Goal: Task Accomplishment & Management: Manage account settings

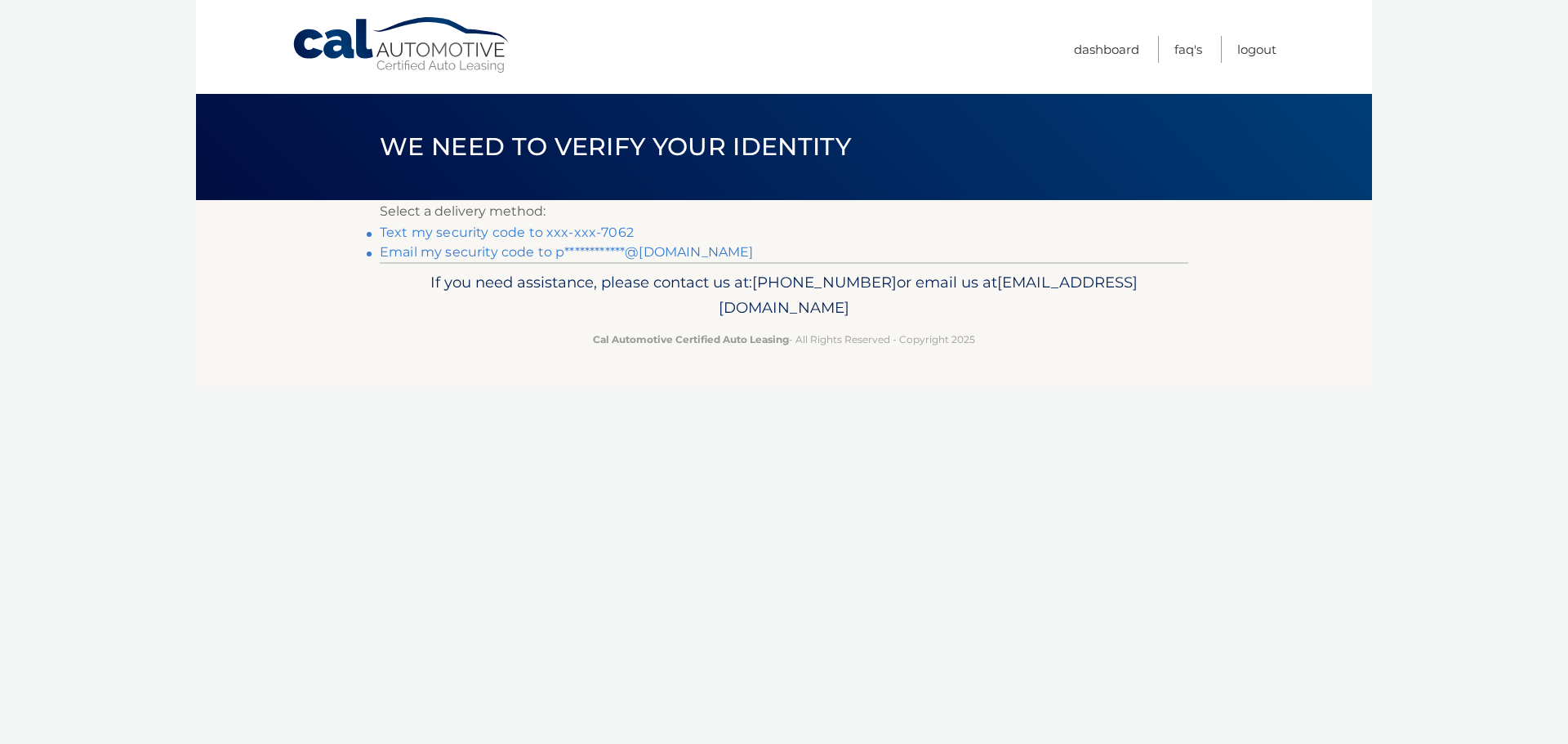
click at [614, 229] on link "Text my security code to xxx-xxx-7062" at bounding box center [506, 232] width 254 height 16
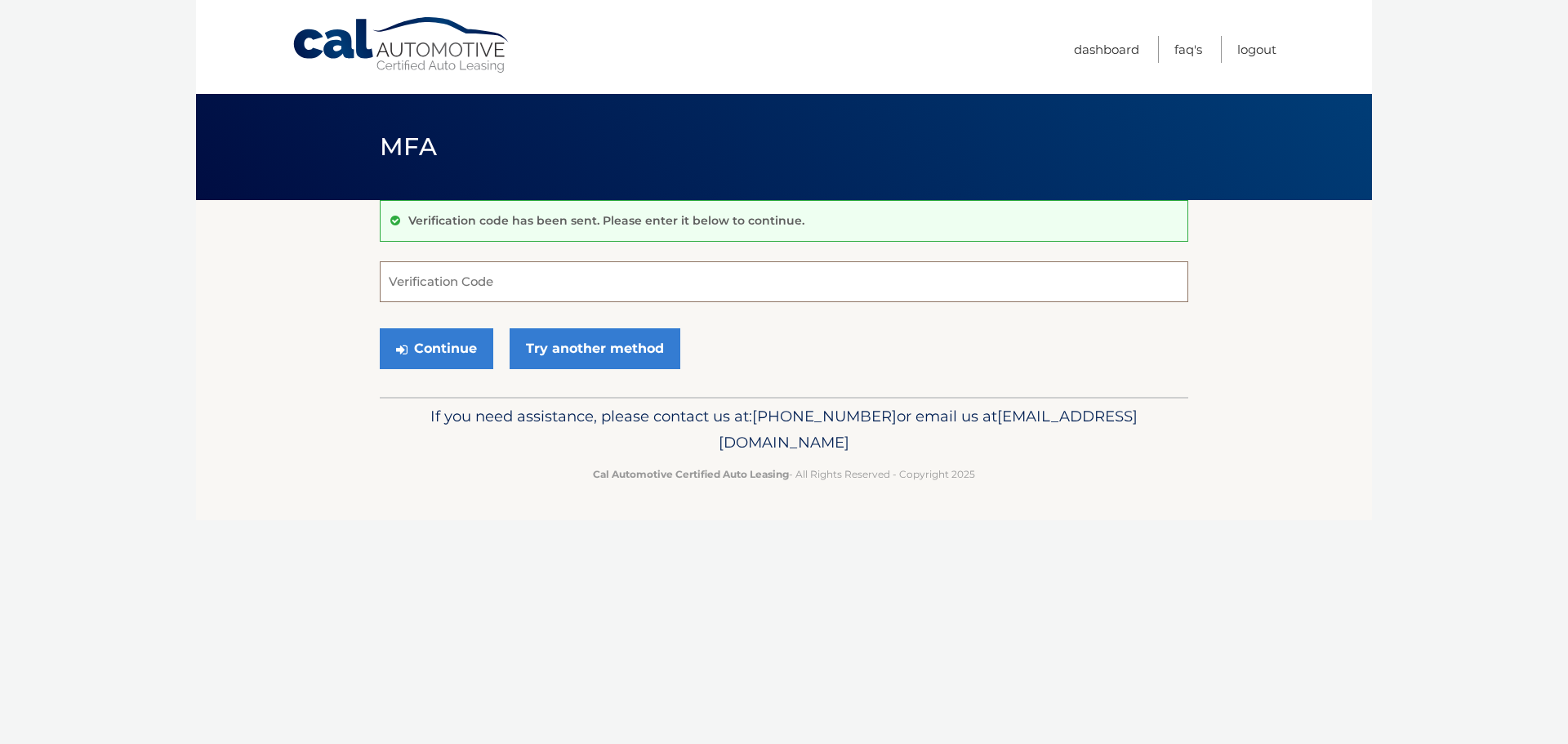
click at [425, 279] on input "Verification Code" at bounding box center [784, 282] width 808 height 41
type input "299204"
click at [432, 337] on button "Continue" at bounding box center [436, 348] width 114 height 41
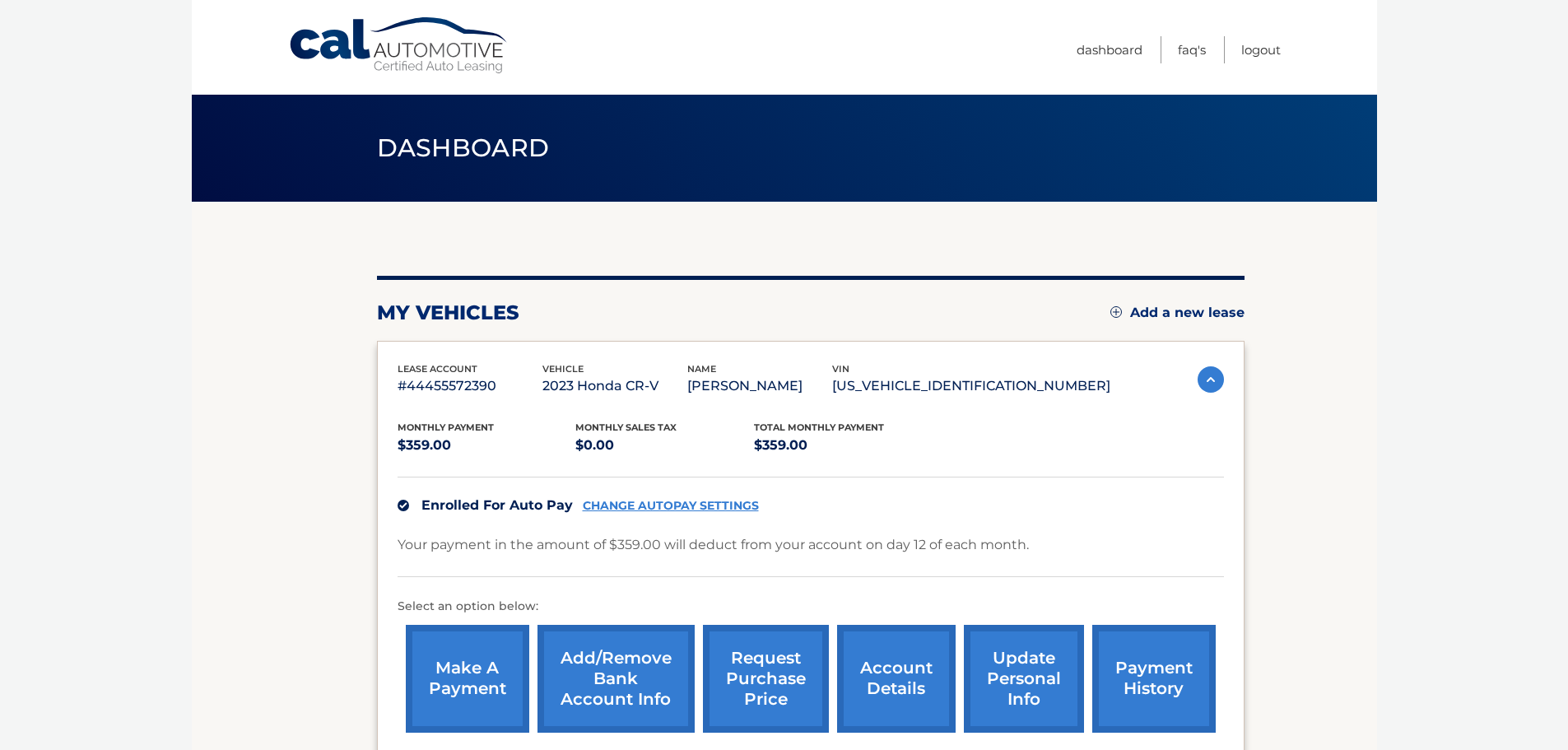
scroll to position [82, 0]
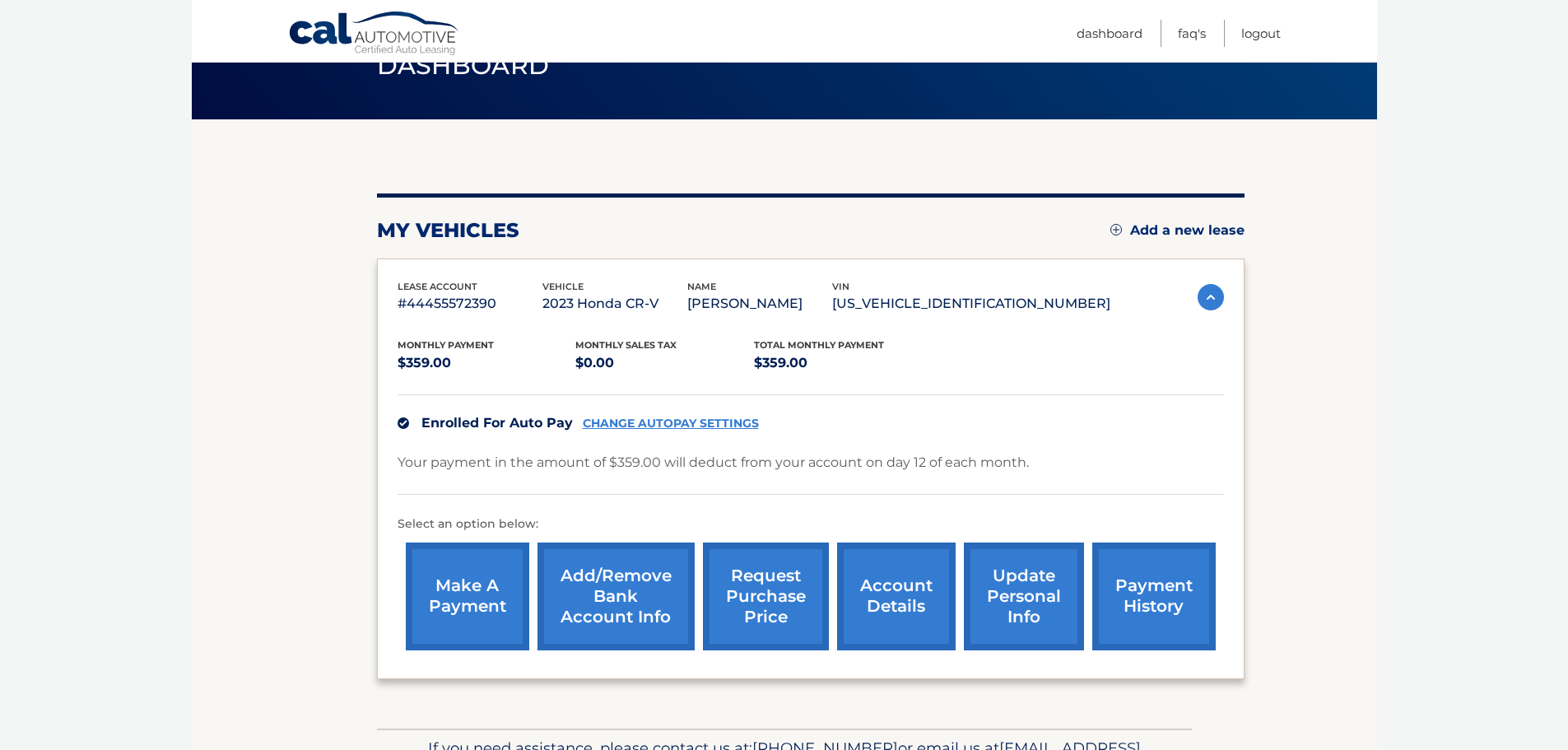
click at [661, 580] on link "Add/Remove bank account info" at bounding box center [616, 596] width 157 height 108
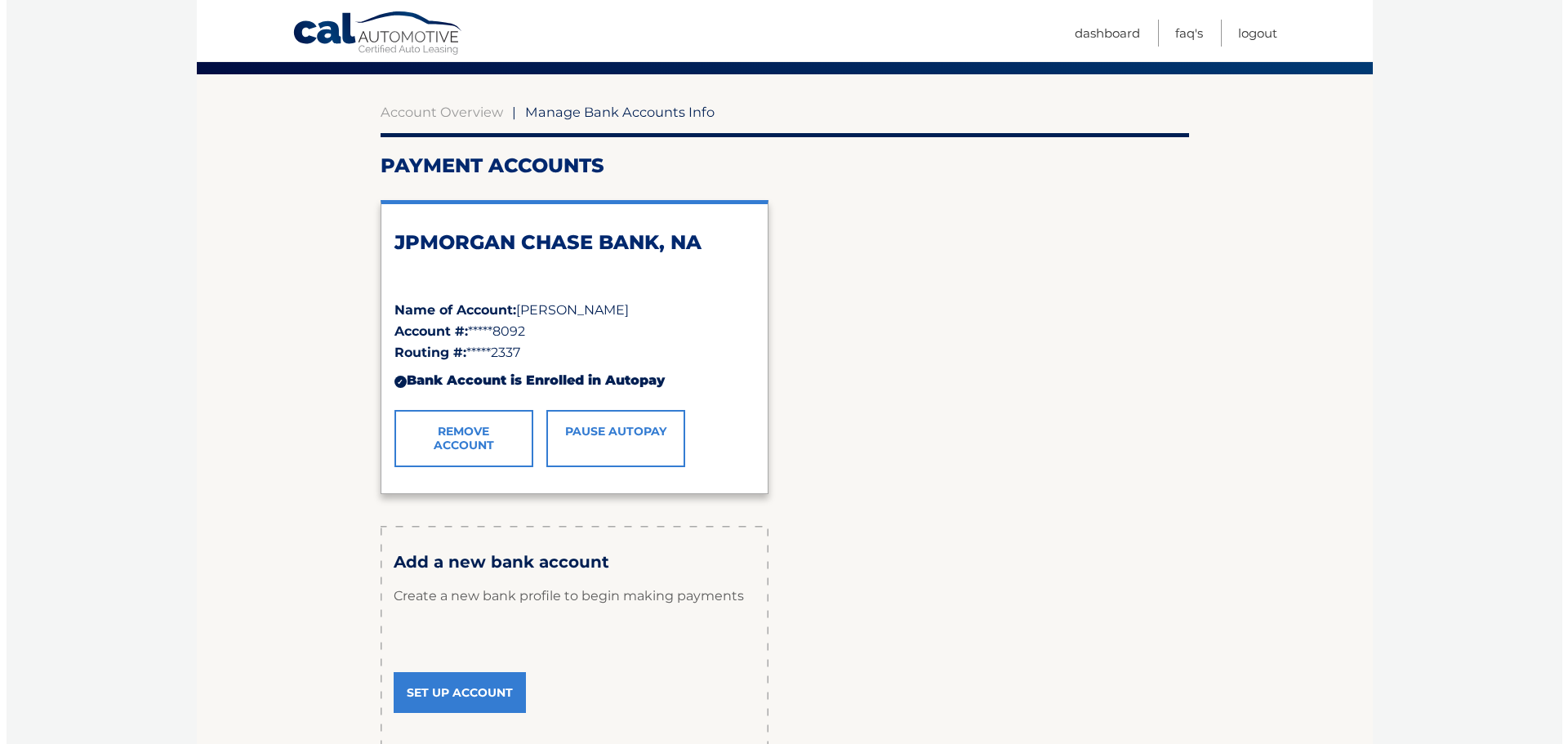
scroll to position [164, 0]
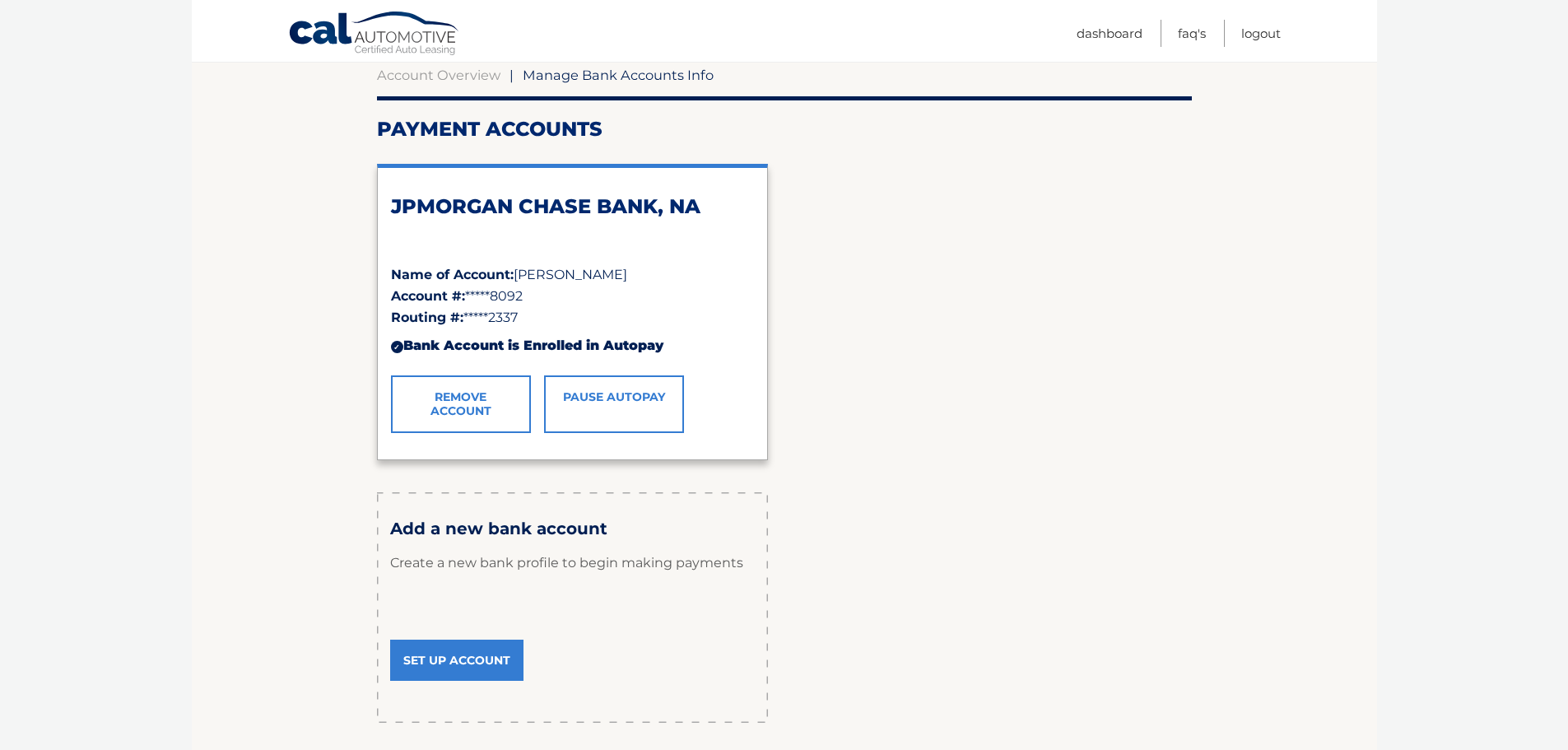
click at [484, 416] on link "Remove Account" at bounding box center [461, 404] width 140 height 58
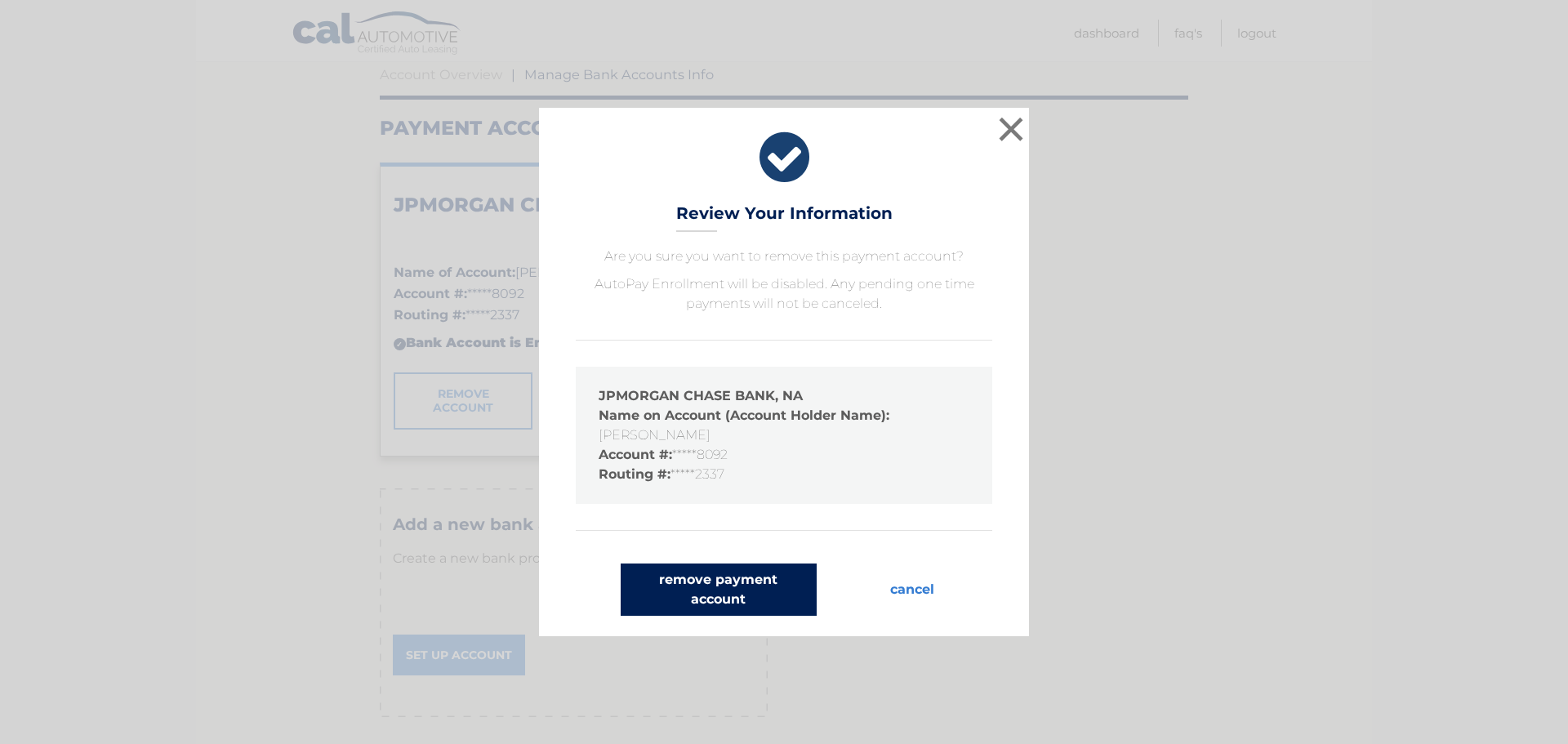
click at [711, 584] on button "remove payment account" at bounding box center [719, 590] width 196 height 53
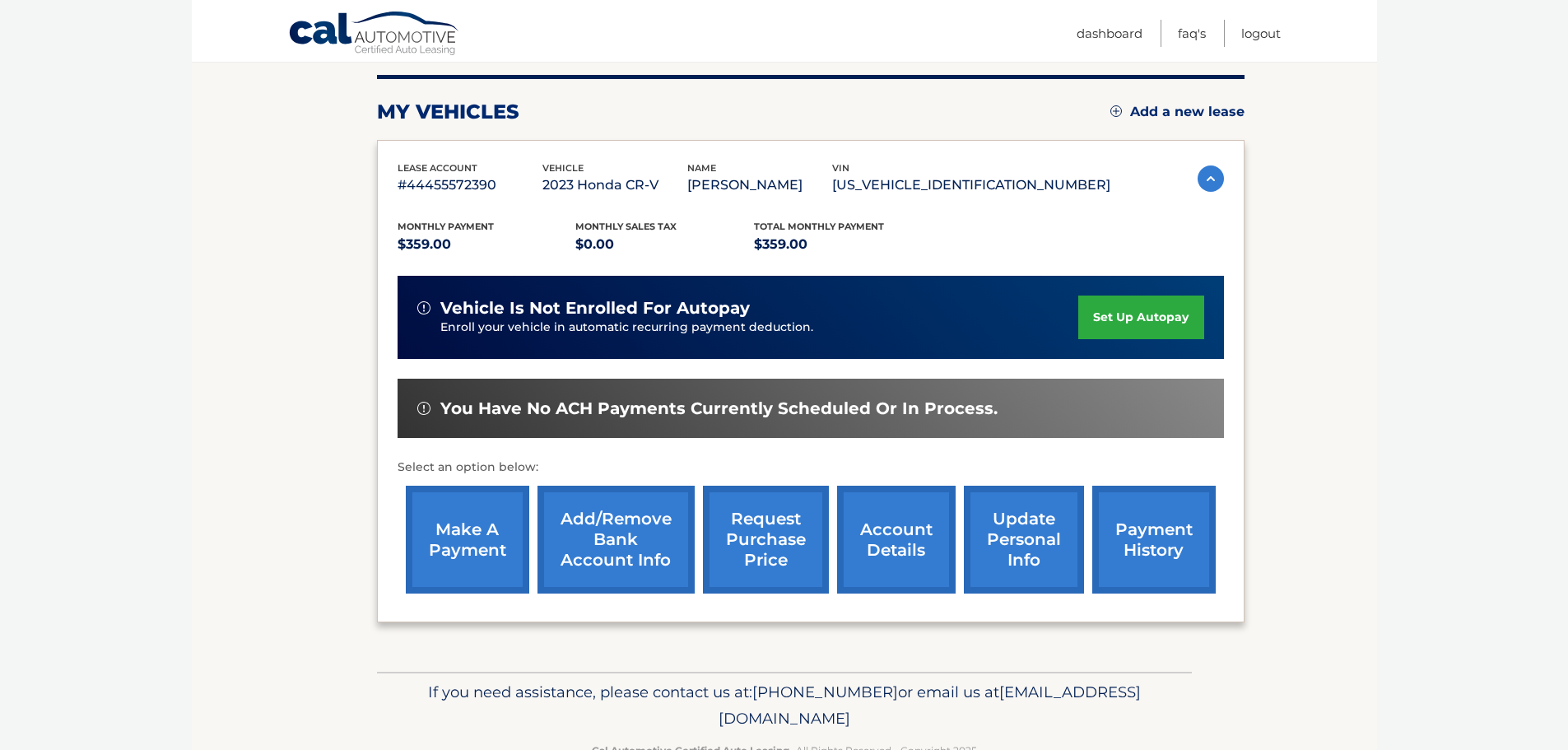
scroll to position [165, 0]
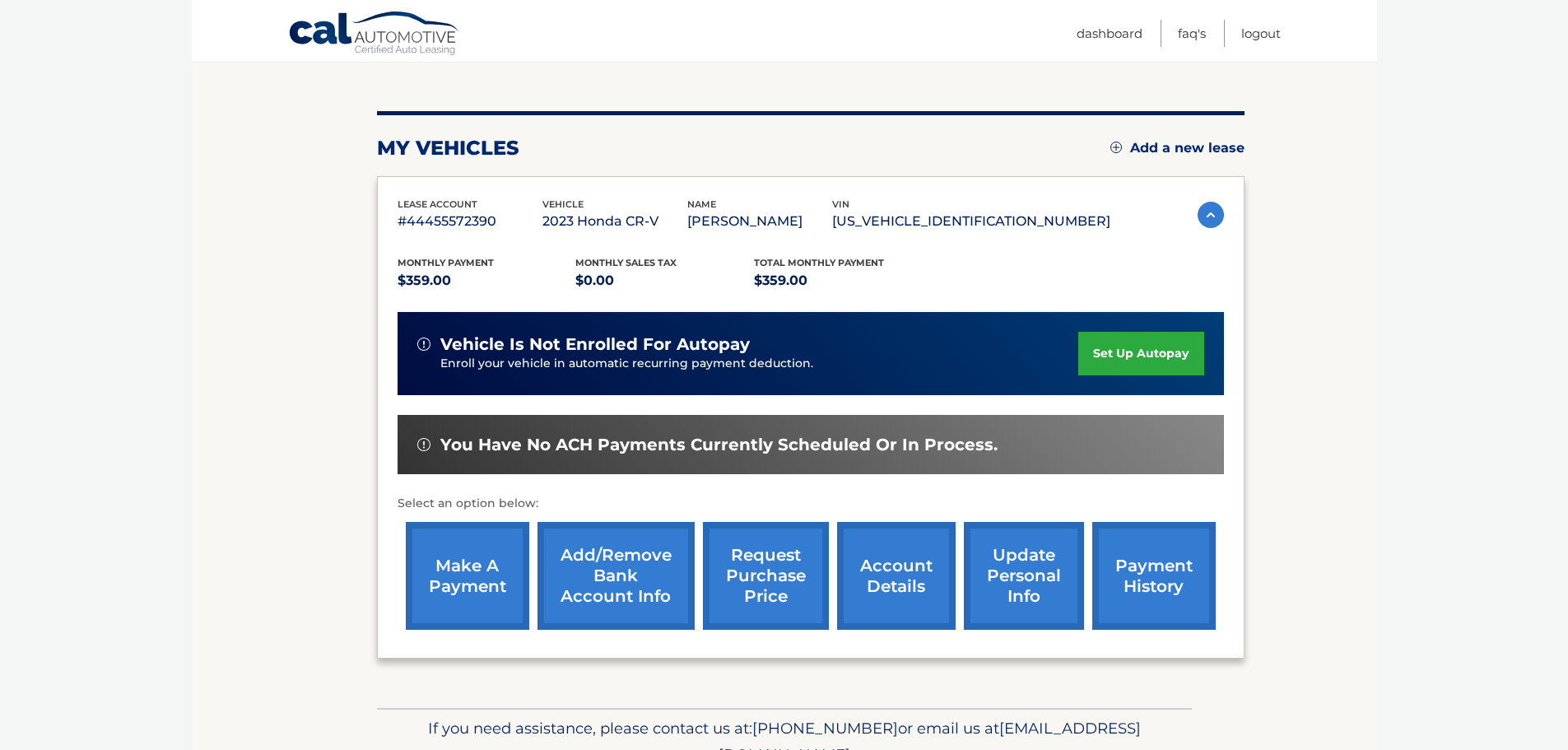
click at [1138, 583] on link "payment history" at bounding box center [1154, 576] width 124 height 108
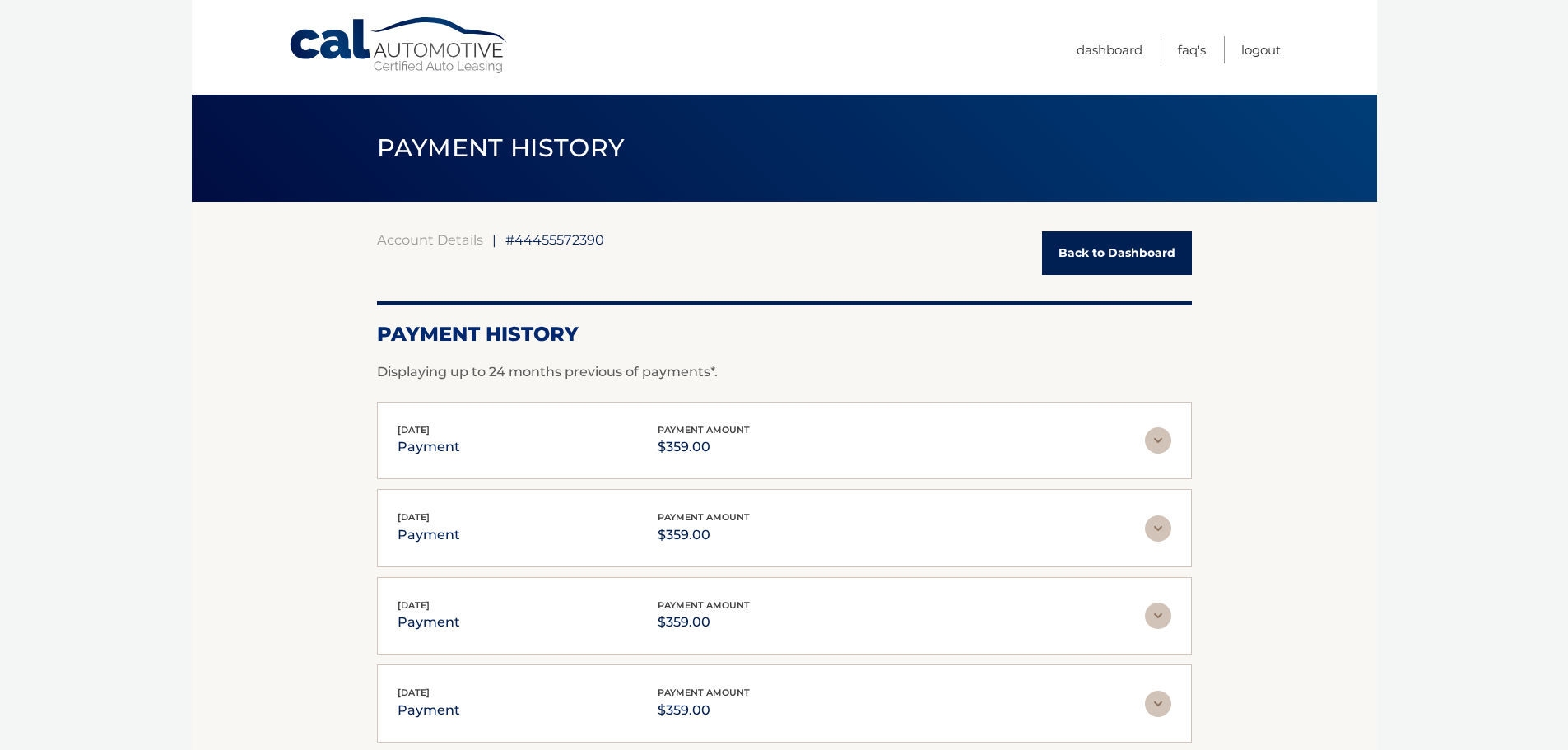
click at [336, 54] on link "Cal Automotive" at bounding box center [399, 46] width 223 height 59
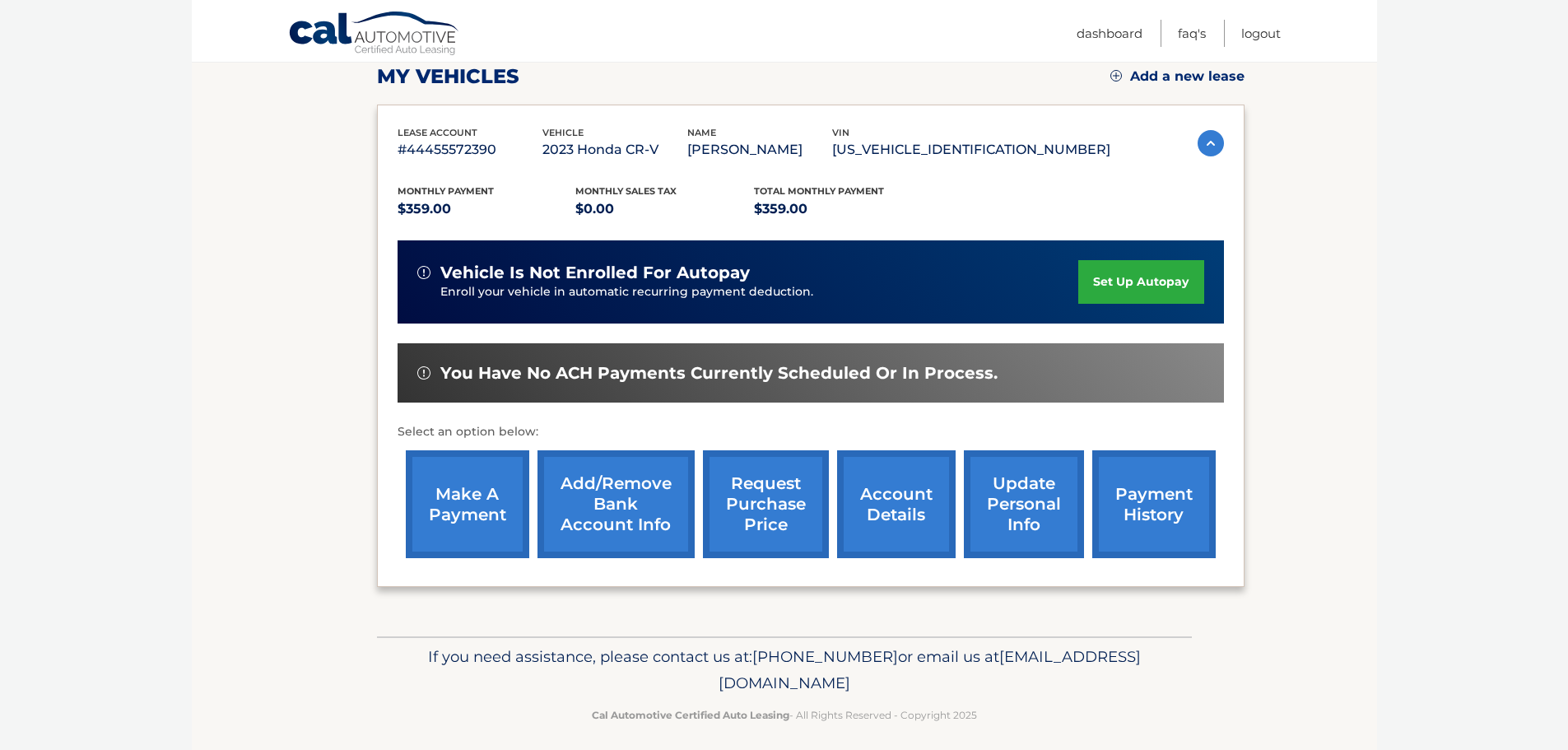
scroll to position [247, 0]
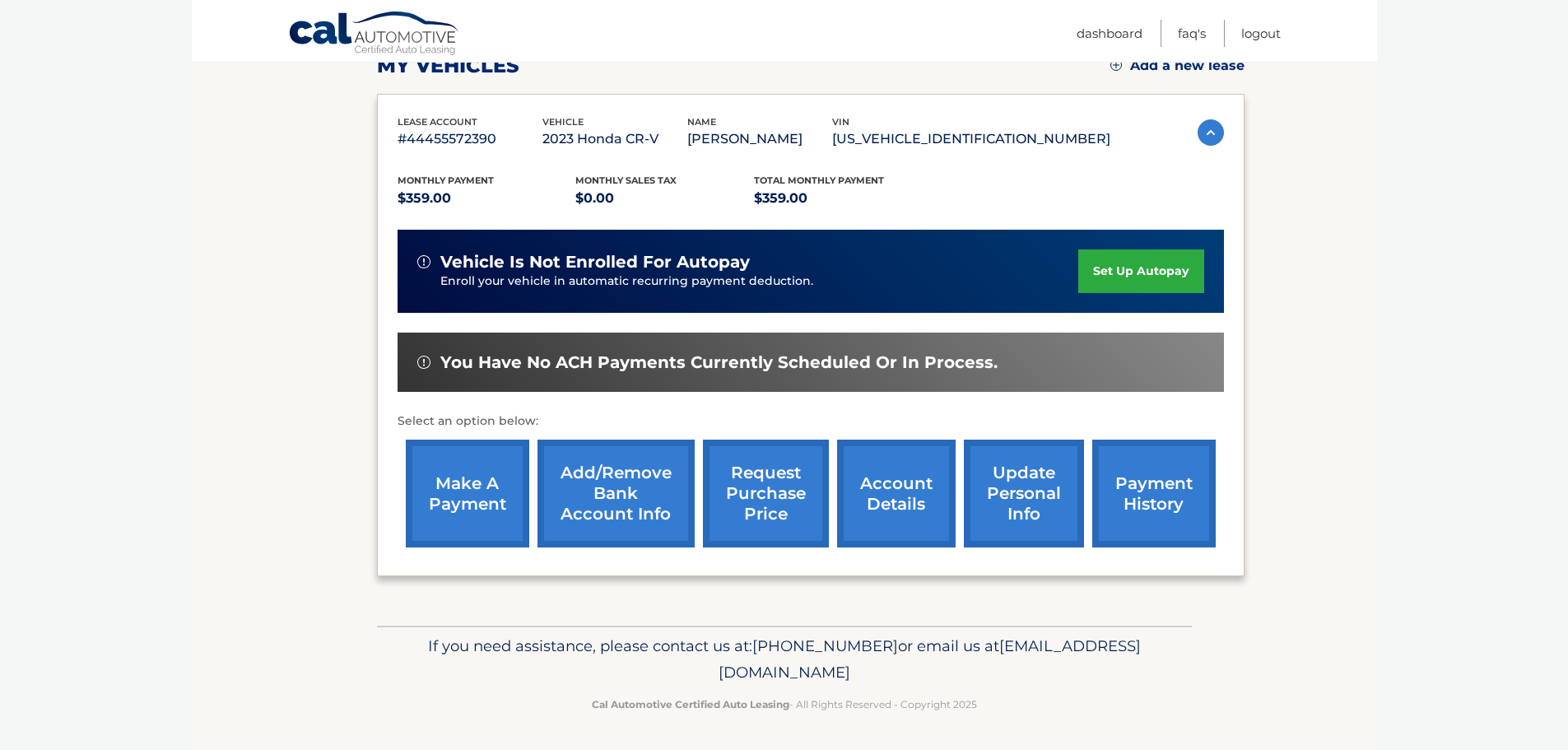
click at [897, 524] on link "account details" at bounding box center [896, 494] width 118 height 108
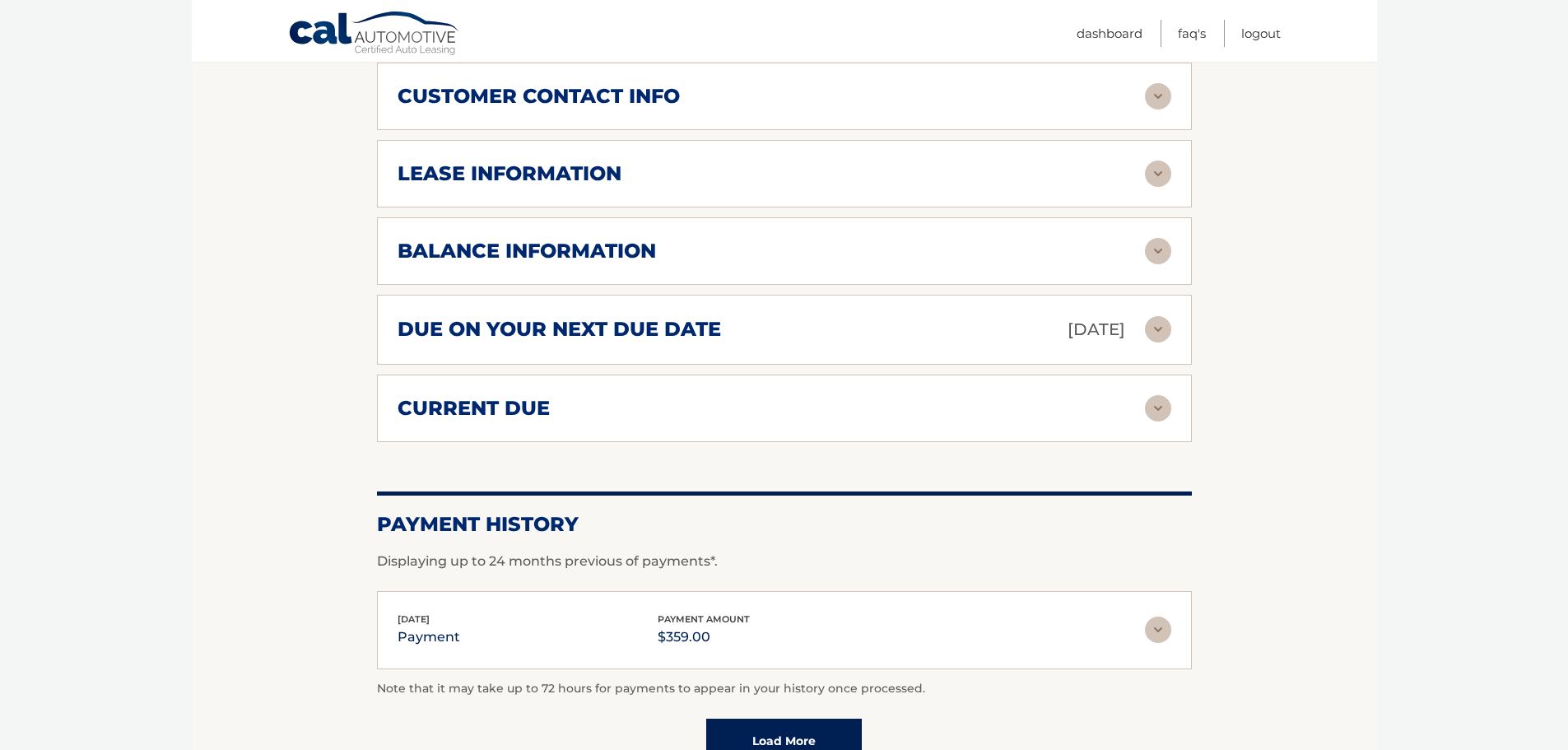
scroll to position [906, 0]
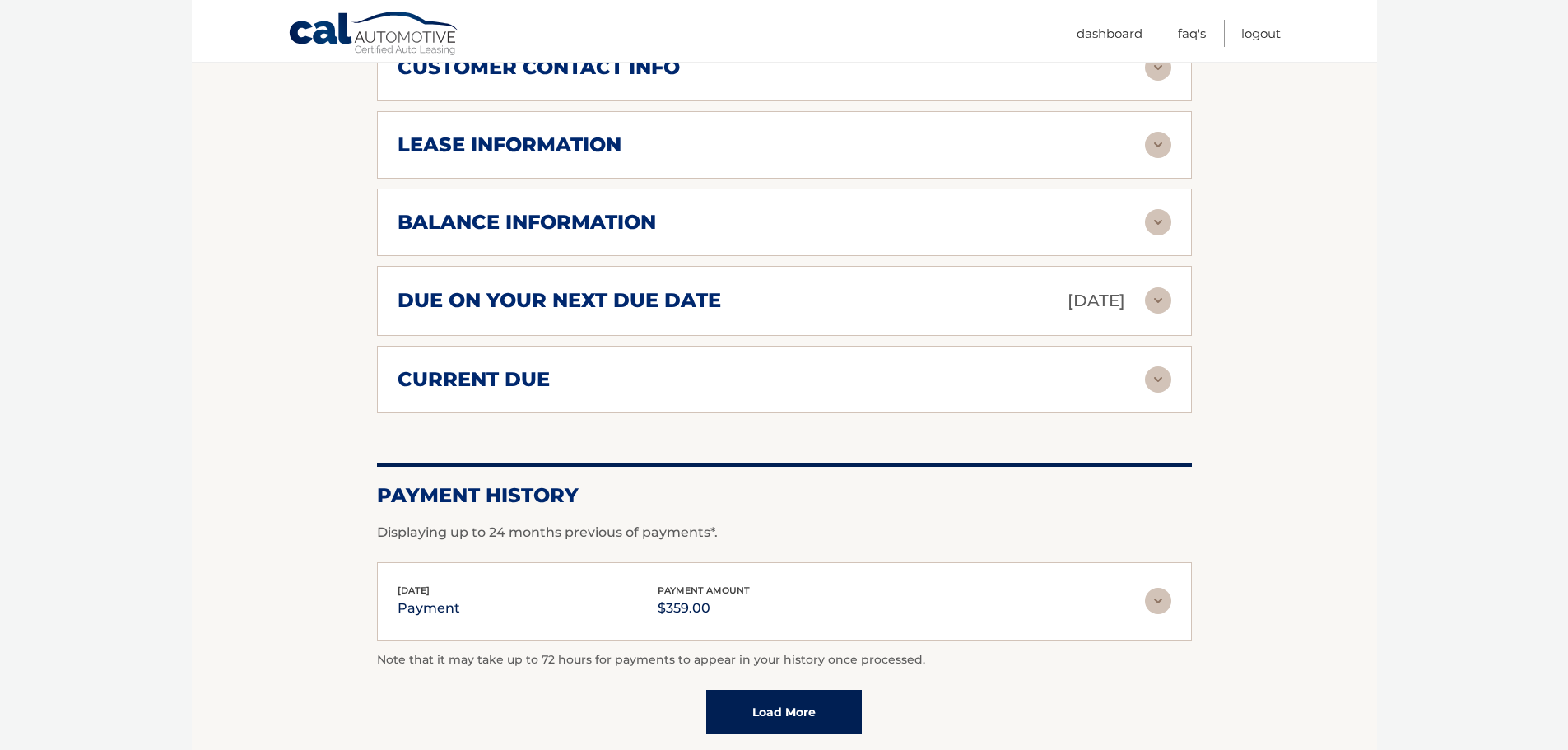
click at [1156, 301] on img at bounding box center [1158, 300] width 26 height 26
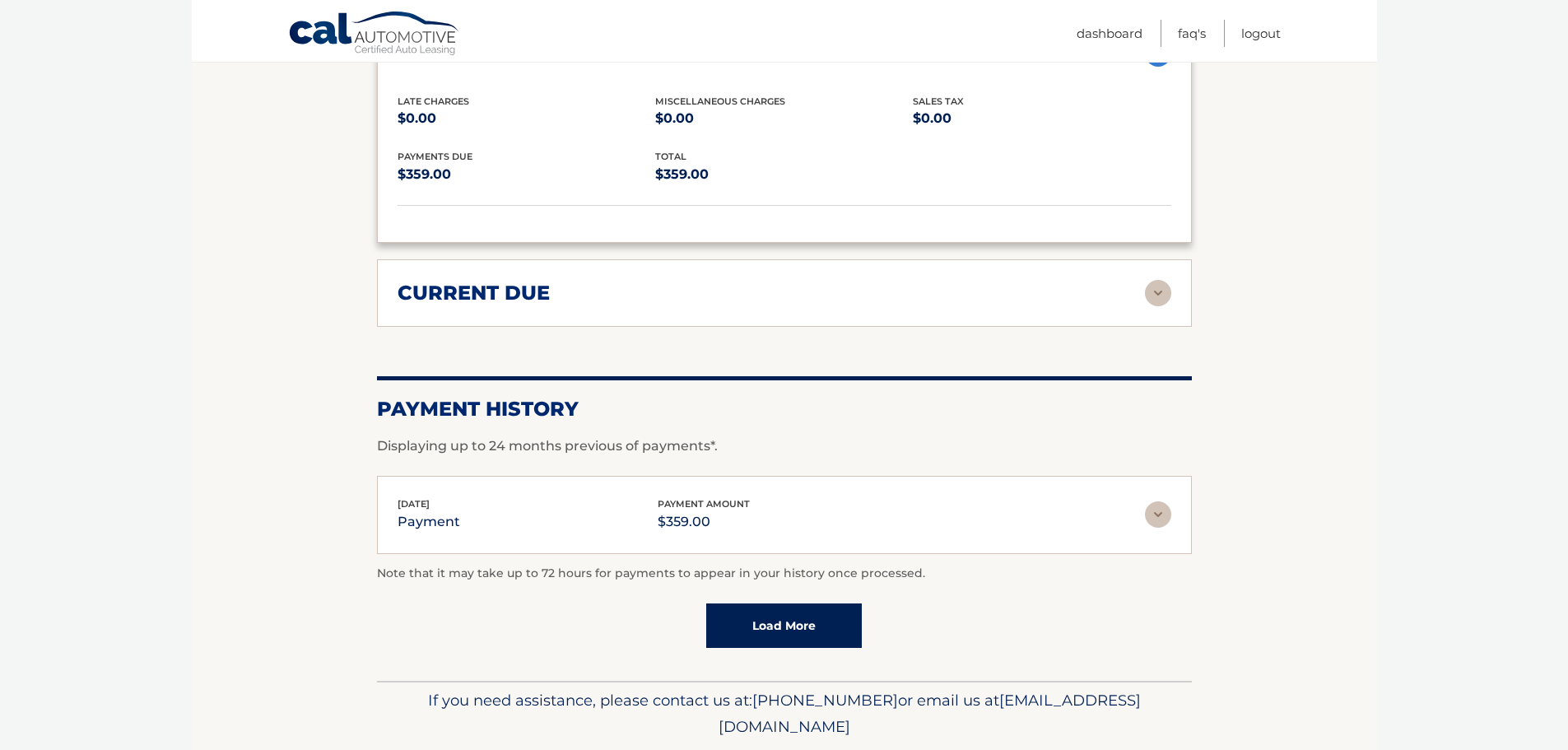
scroll to position [1207, 0]
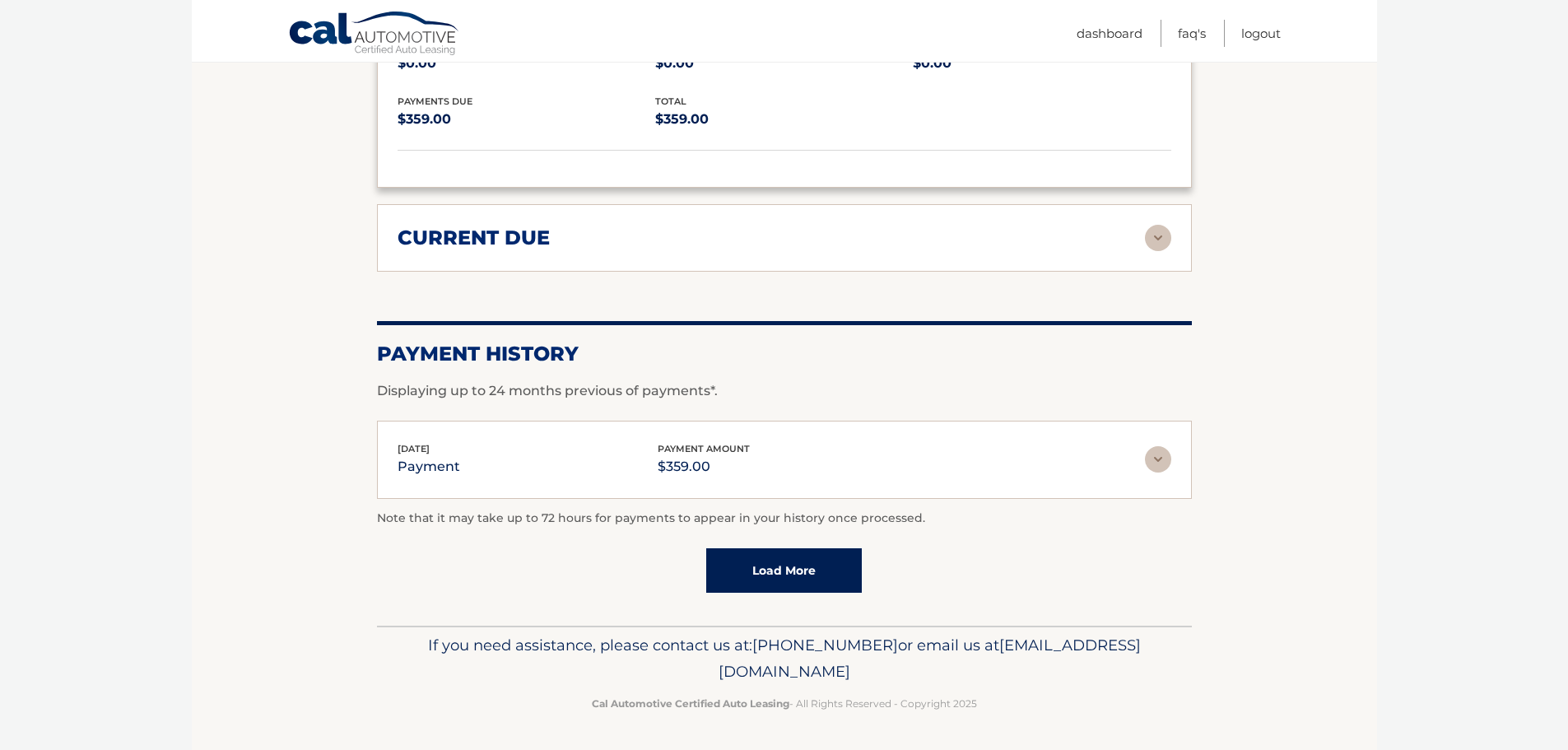
click at [1152, 458] on img at bounding box center [1158, 459] width 26 height 26
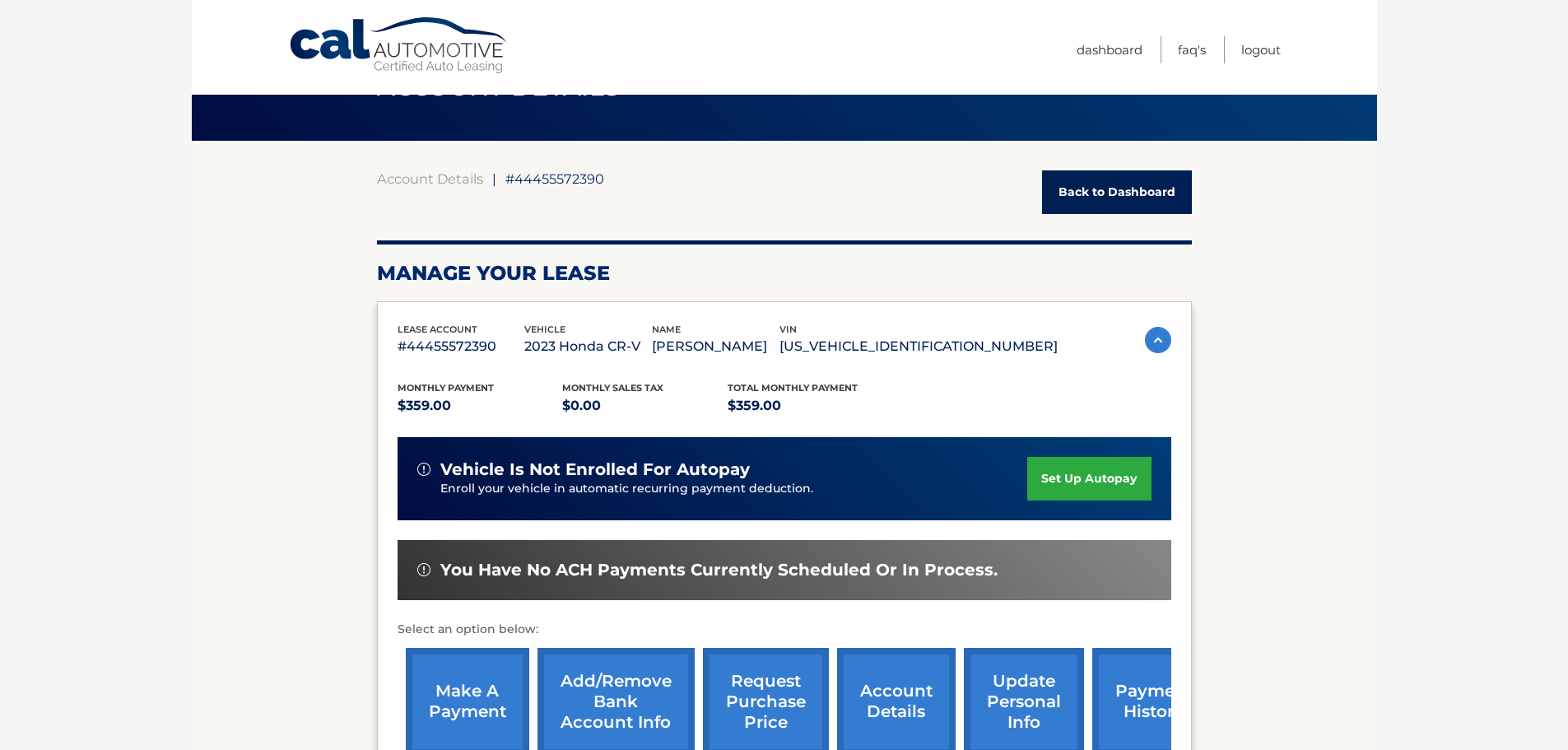
scroll to position [0, 0]
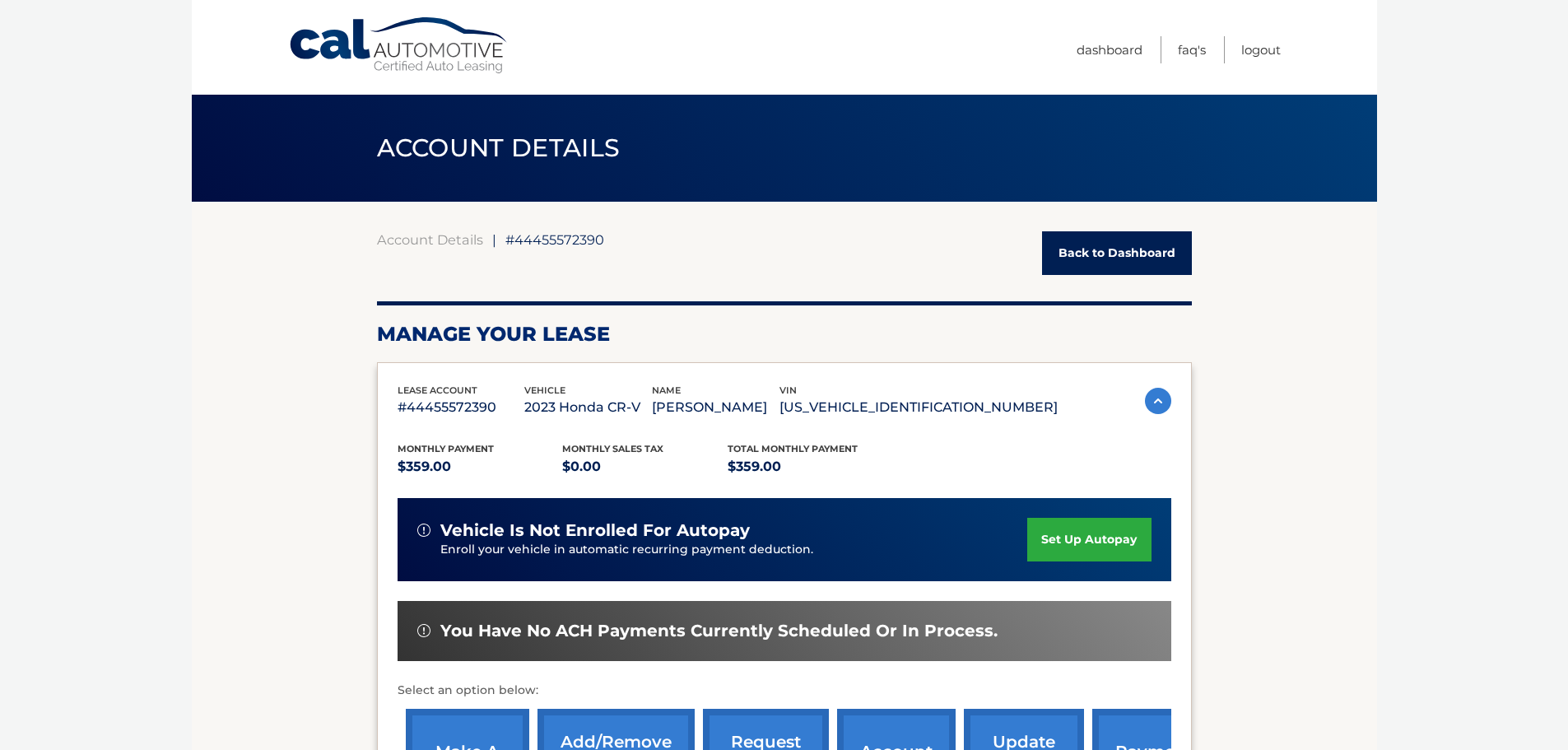
click at [545, 238] on span "#44455572390" at bounding box center [555, 239] width 99 height 17
click at [434, 239] on link "Account Details" at bounding box center [430, 239] width 106 height 17
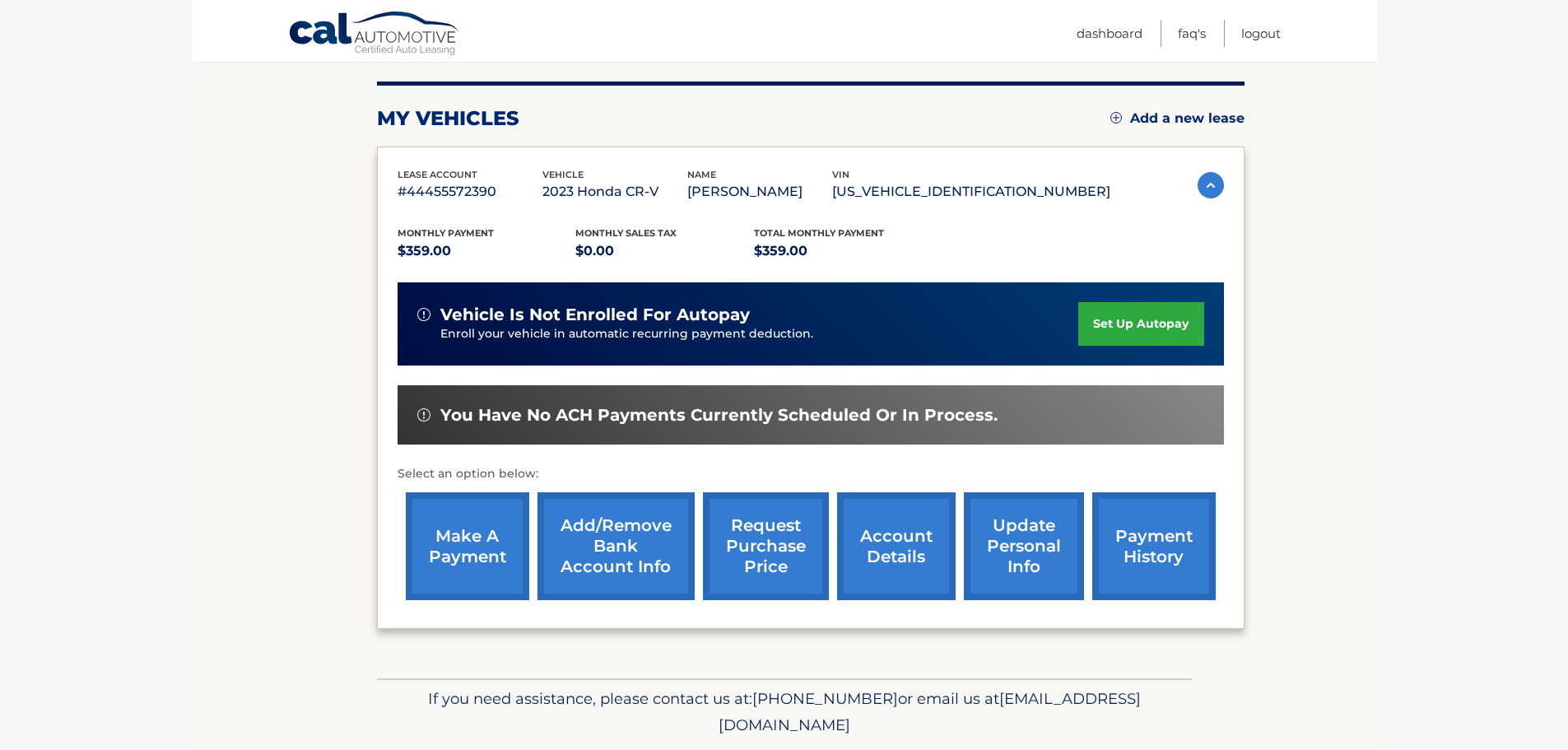
scroll to position [166, 0]
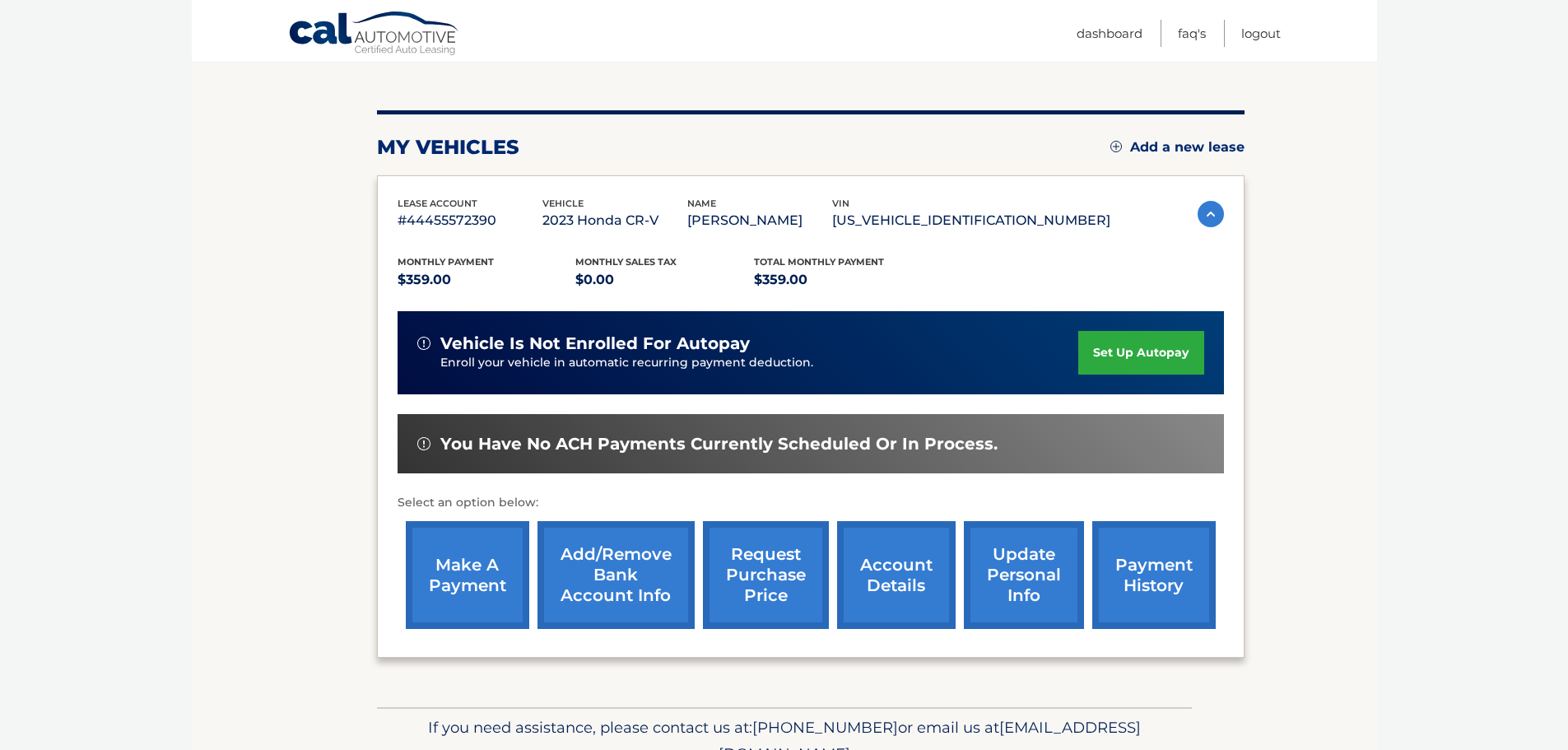
click at [911, 574] on link "account details" at bounding box center [896, 575] width 118 height 108
click at [895, 576] on link "account details" at bounding box center [896, 575] width 118 height 108
